Goal: Navigation & Orientation: Understand site structure

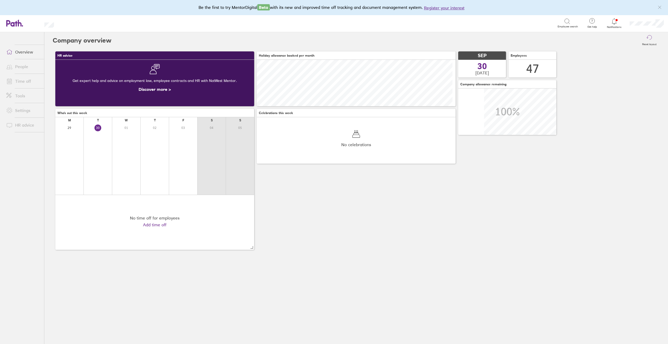
scroll to position [46, 46]
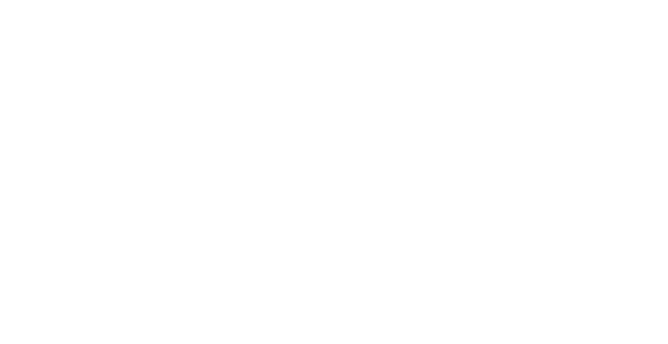
click at [406, 173] on div at bounding box center [334, 172] width 668 height 344
